Goal: Navigation & Orientation: Find specific page/section

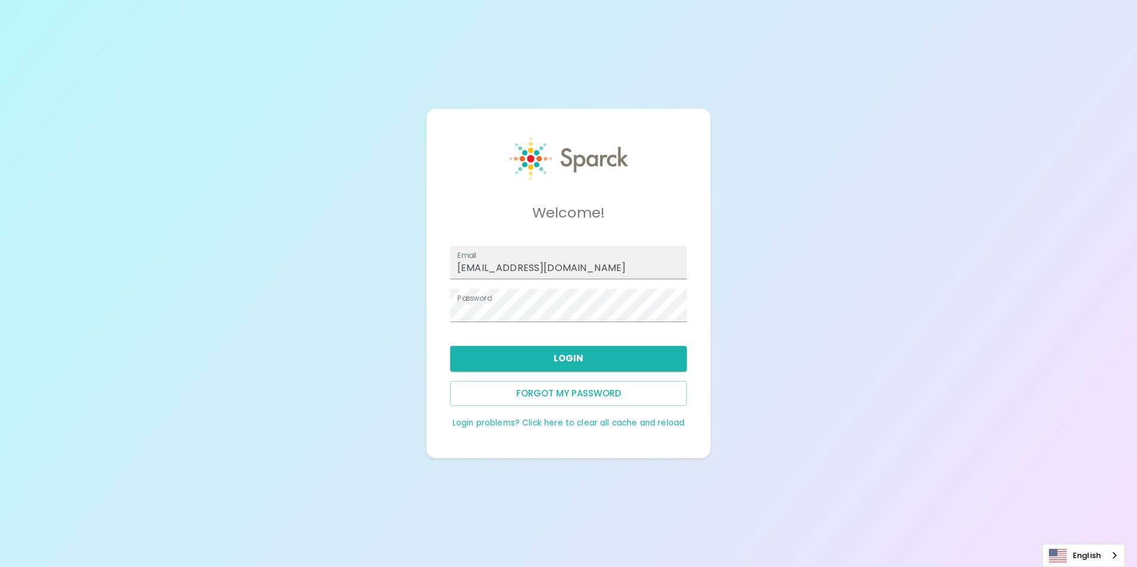
click at [560, 350] on button "Login" at bounding box center [568, 358] width 237 height 25
type input "[EMAIL_ADDRESS][DOMAIN_NAME]"
click at [572, 353] on button "Login" at bounding box center [568, 358] width 237 height 25
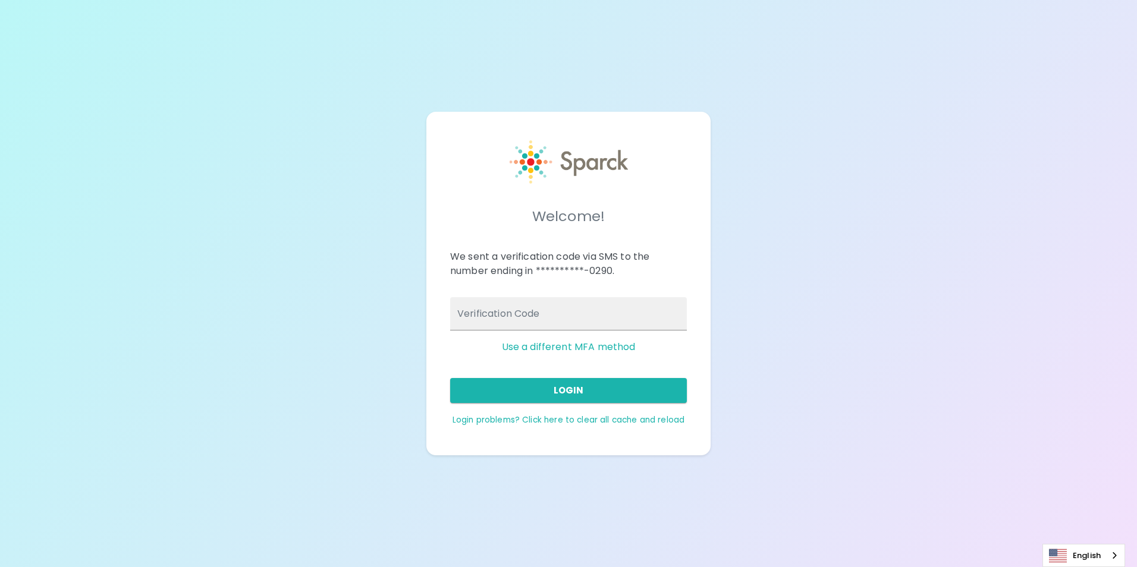
click at [536, 317] on input "Verification Code" at bounding box center [568, 313] width 237 height 33
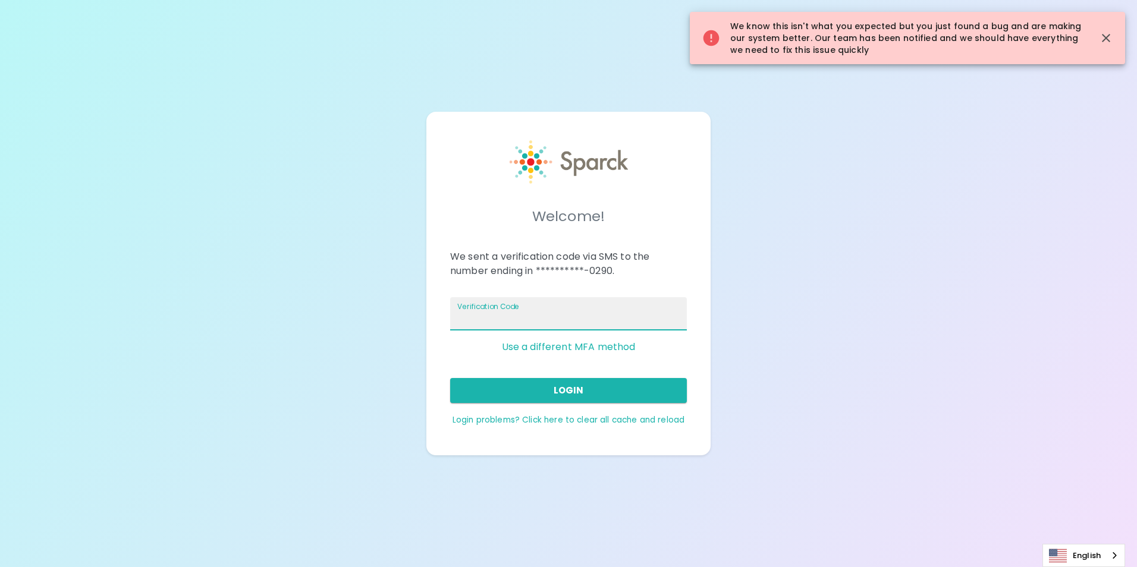
click at [511, 320] on input "Verification Code" at bounding box center [568, 313] width 237 height 33
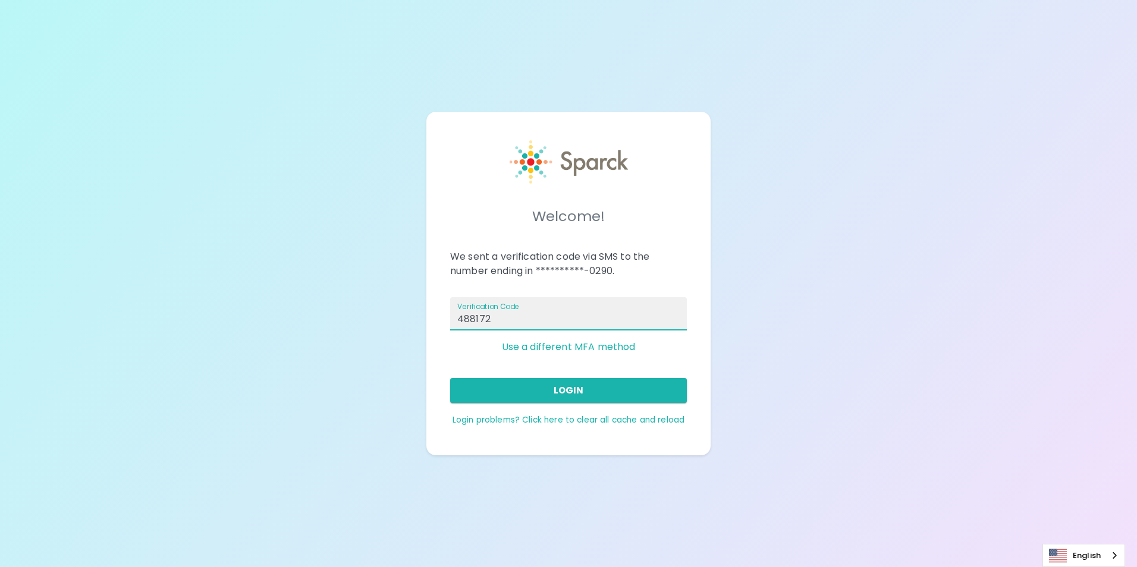
type input "488172"
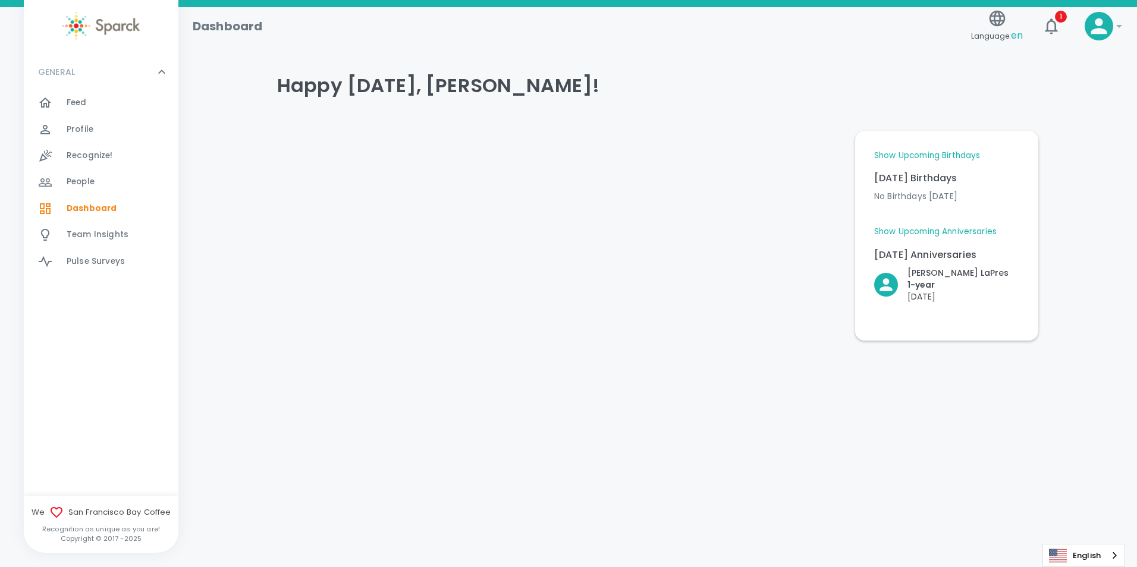
click at [928, 156] on link "Show Upcoming Birthdays" at bounding box center [927, 156] width 106 height 12
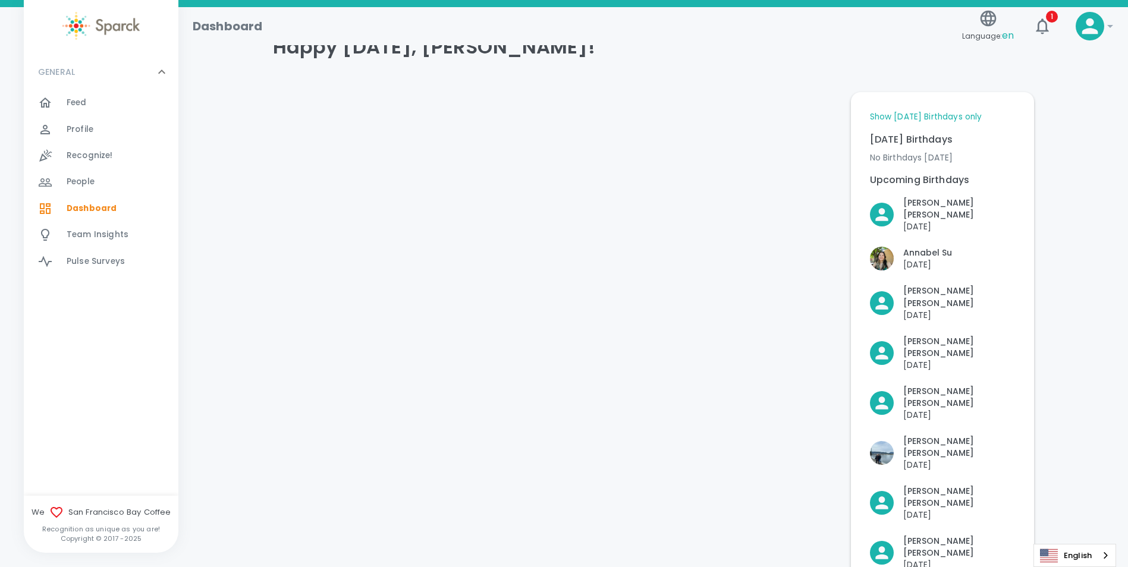
scroll to position [59, 0]
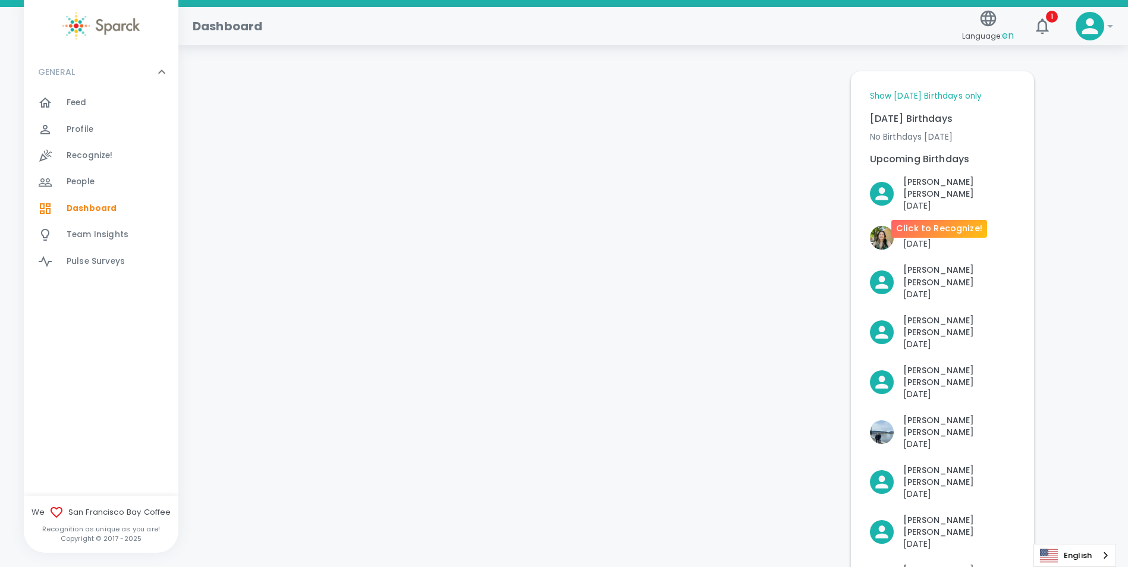
click at [938, 162] on p "Upcoming Birthdays" at bounding box center [942, 159] width 145 height 14
click at [938, 151] on div "Upcoming Birthdays" at bounding box center [937, 155] width 155 height 24
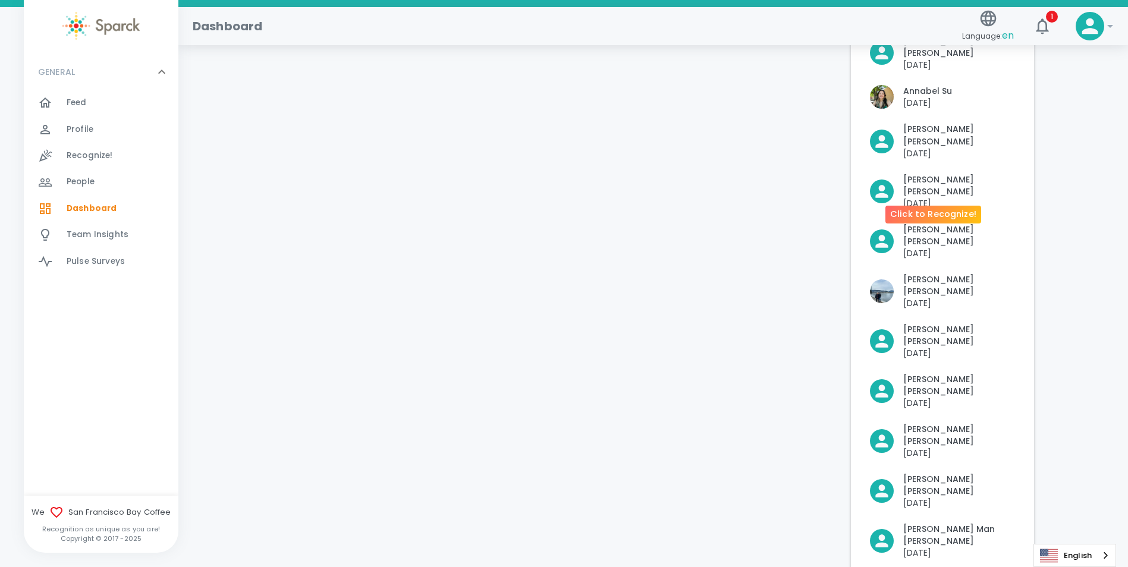
scroll to position [0, 0]
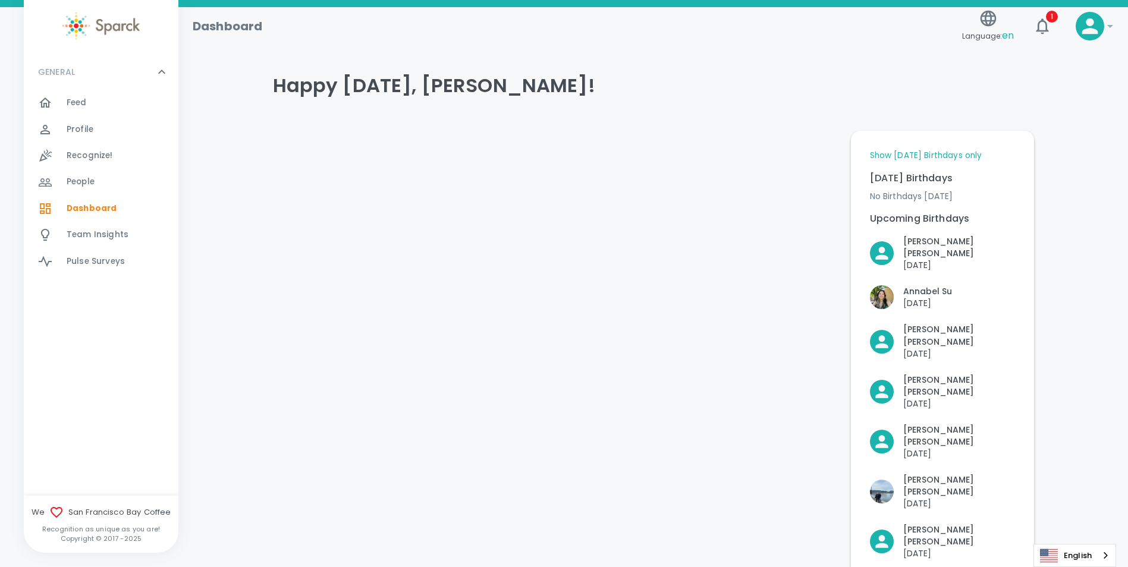
click at [935, 154] on link "Show [DATE] Birthdays only" at bounding box center [926, 156] width 112 height 12
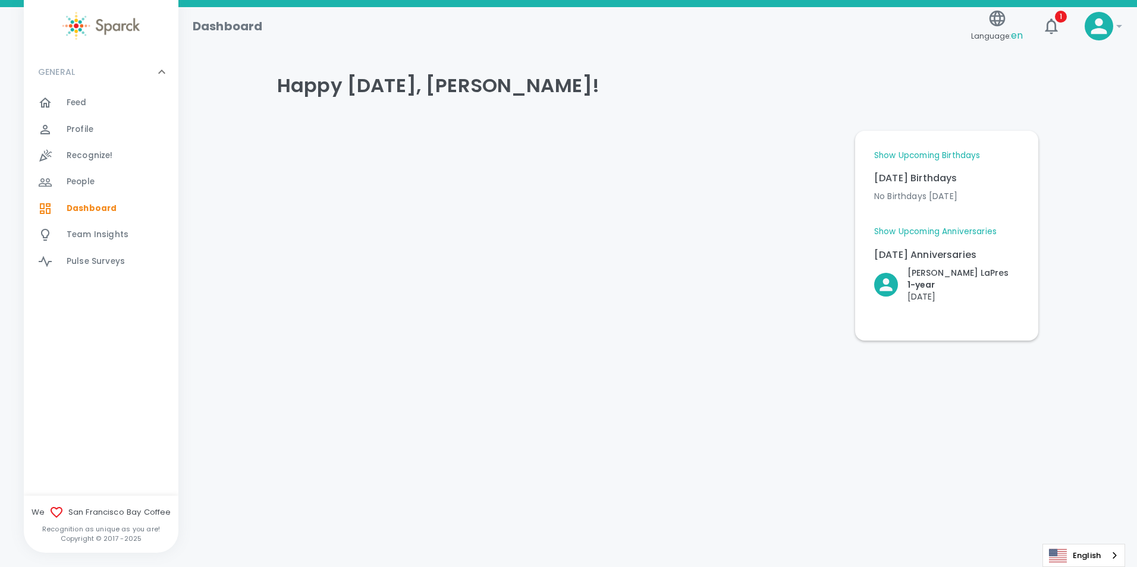
click at [71, 106] on span "Feed" at bounding box center [77, 103] width 20 height 12
